Goal: Find contact information: Find contact information

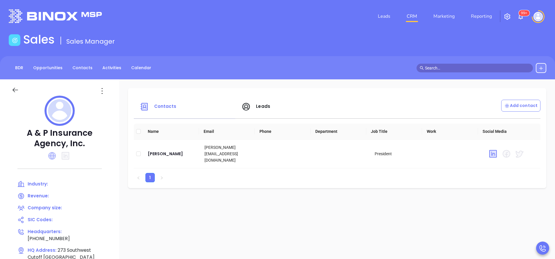
click at [53, 154] on icon at bounding box center [52, 156] width 8 height 8
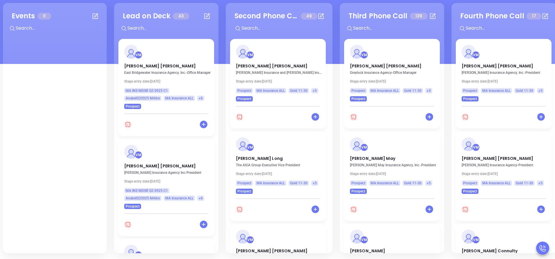
scroll to position [436, 0]
